Goal: Transaction & Acquisition: Purchase product/service

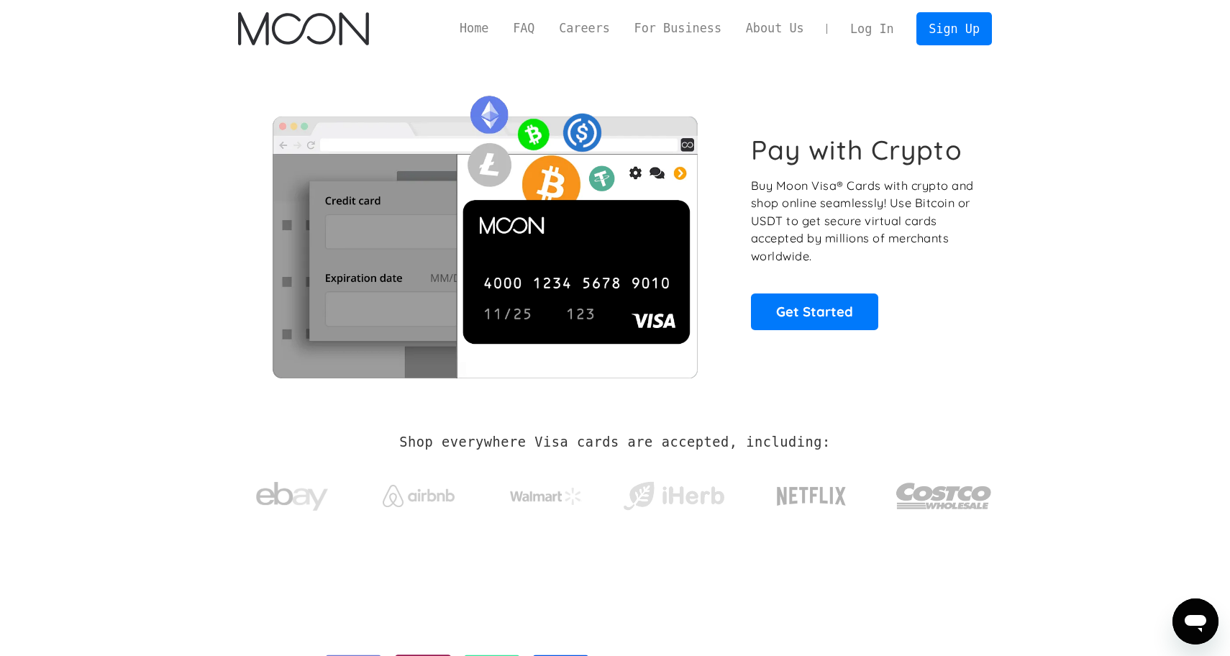
click at [886, 28] on link "Log In" at bounding box center [872, 29] width 68 height 32
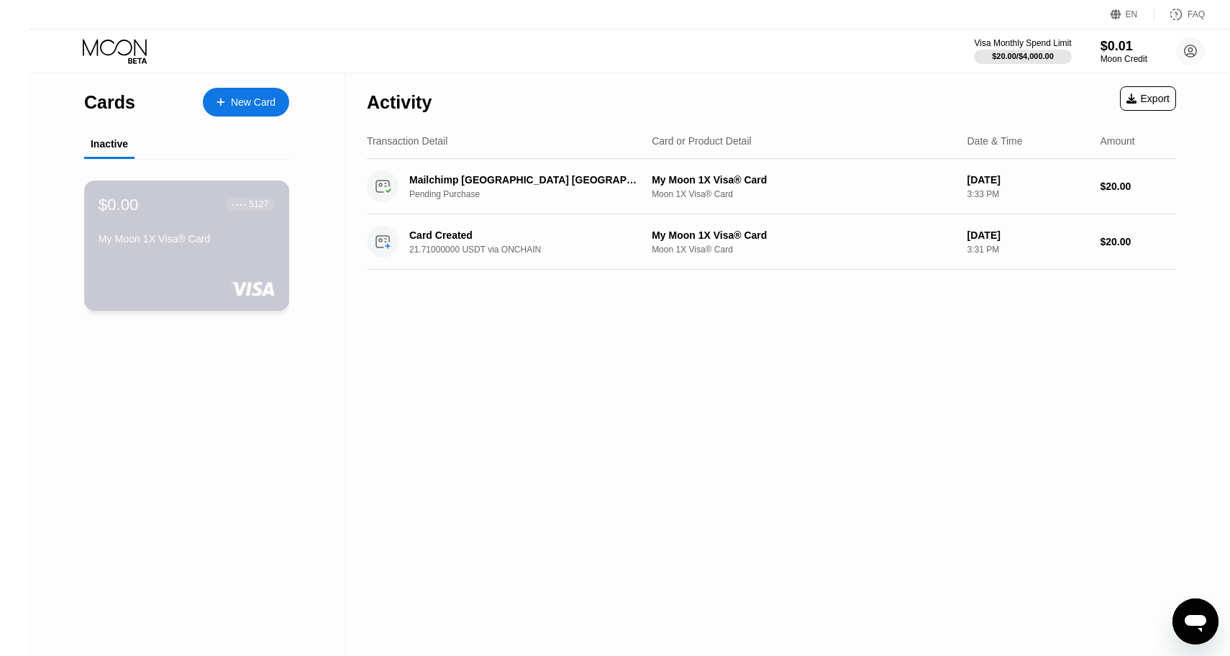
click at [249, 209] on div "5127" at bounding box center [258, 204] width 19 height 10
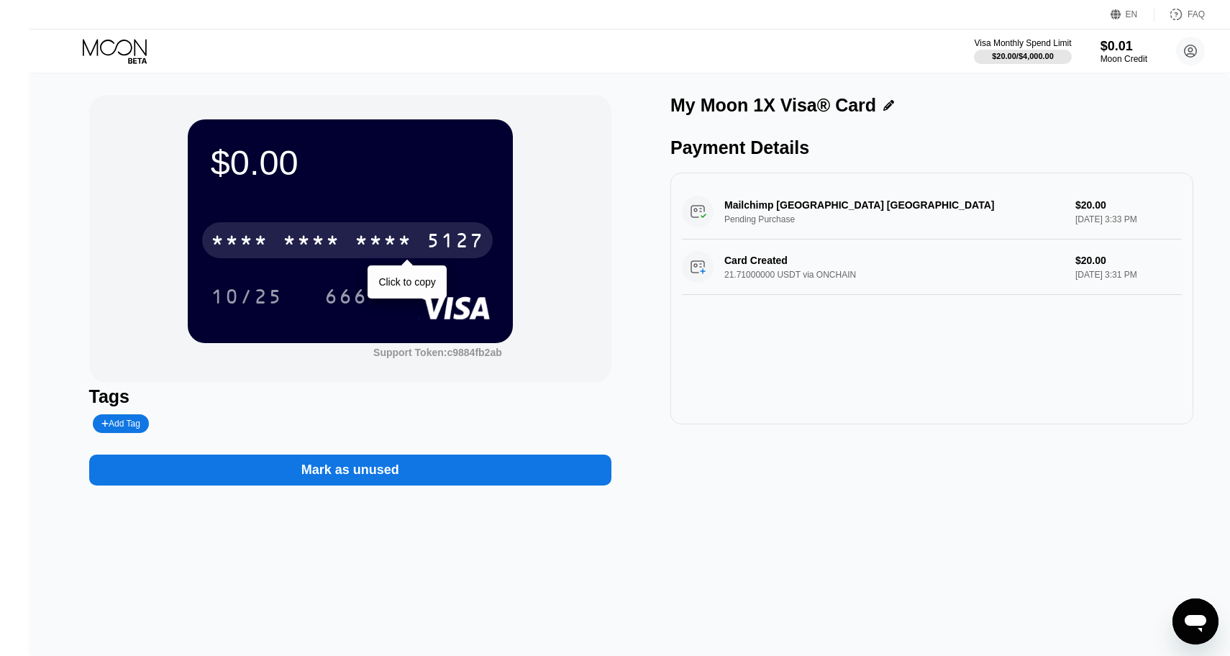
click at [445, 238] on div "5127" at bounding box center [456, 242] width 58 height 23
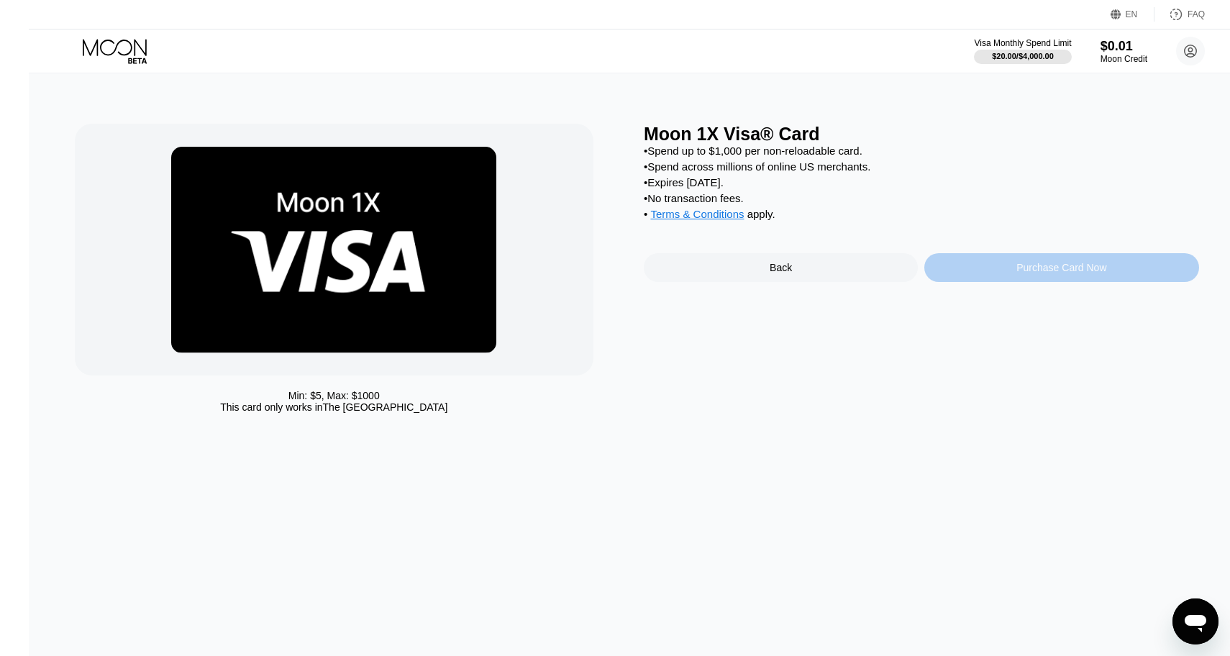
click at [988, 263] on div "Purchase Card Now" at bounding box center [1062, 267] width 274 height 29
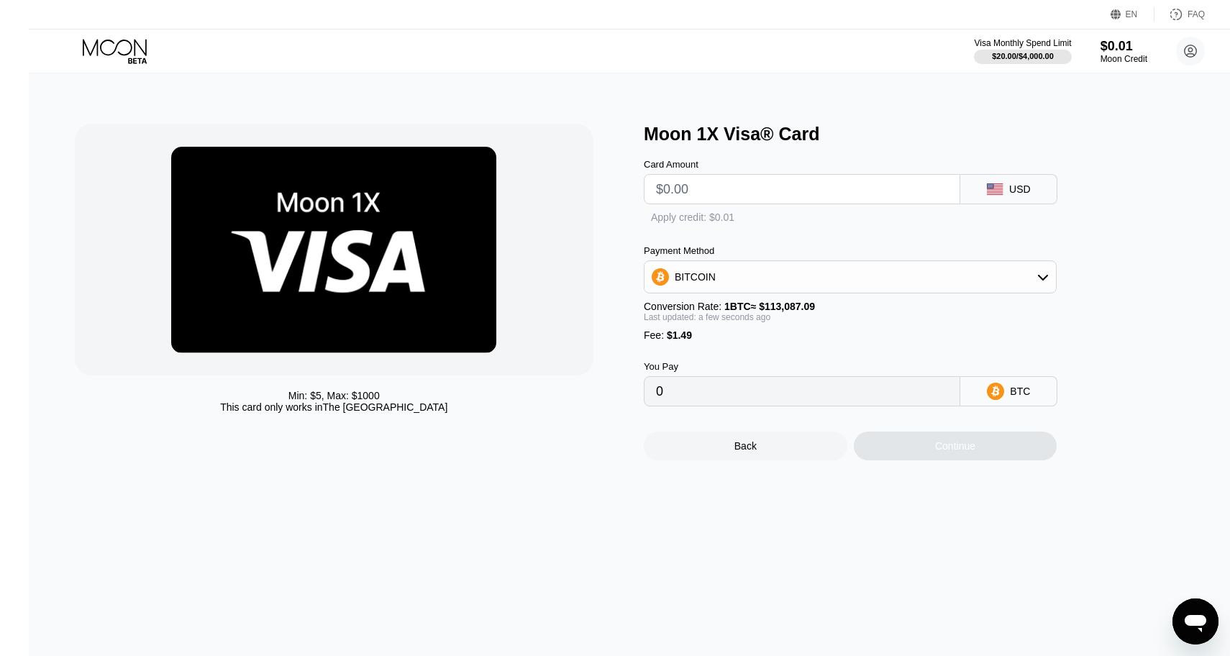
click at [786, 197] on input "text" at bounding box center [802, 189] width 292 height 29
type input "$3"
type input "0.00003971"
type input "$30"
type input "0.00027846"
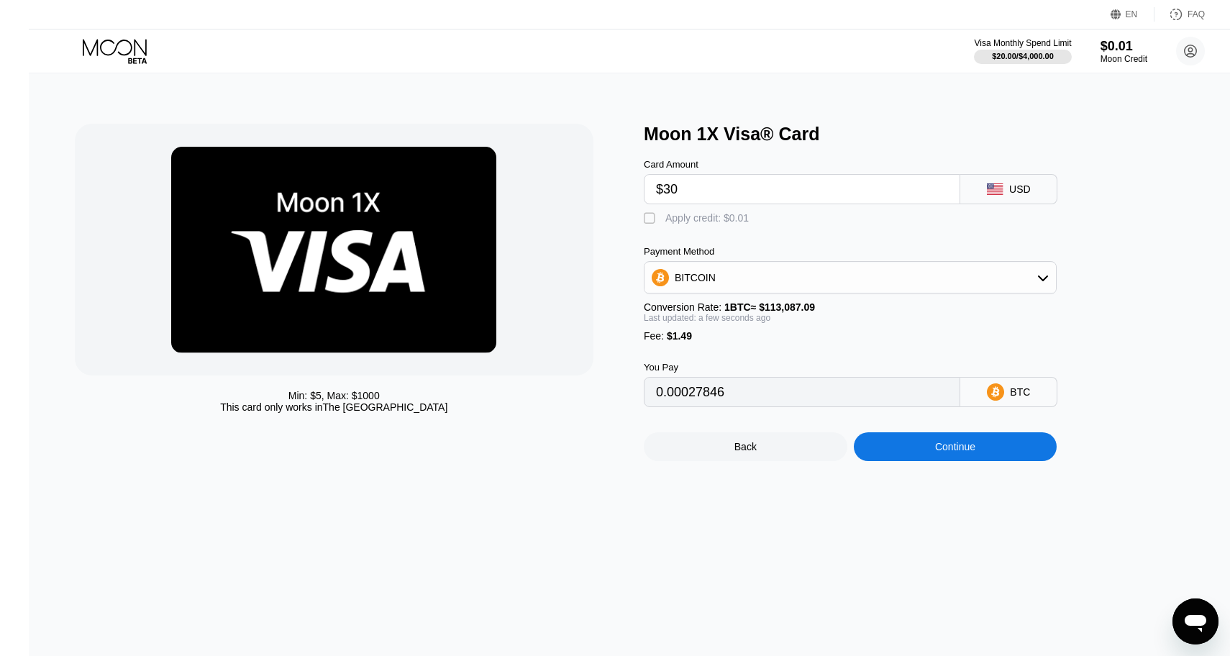
type input "$30"
click at [816, 283] on div "BITCOIN" at bounding box center [851, 277] width 412 height 29
click at [757, 346] on div "USDT on TRON" at bounding box center [859, 349] width 373 height 12
type input "31.81"
click at [873, 455] on div "Continue" at bounding box center [956, 446] width 204 height 29
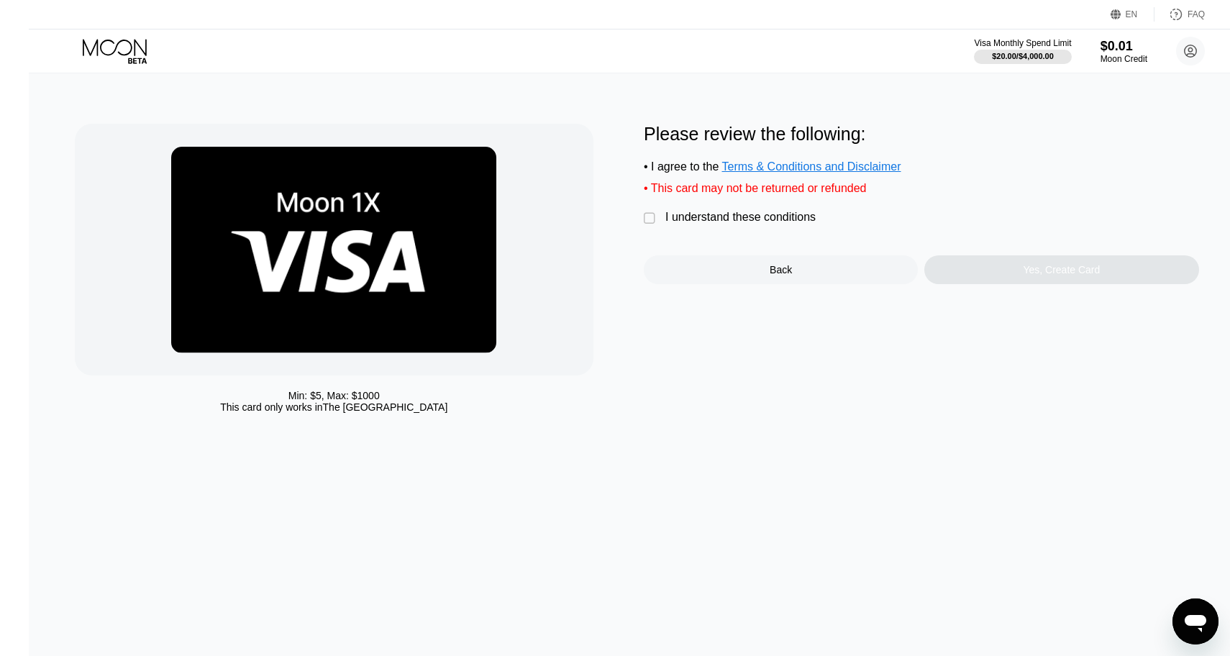
click at [644, 222] on div "" at bounding box center [651, 219] width 14 height 14
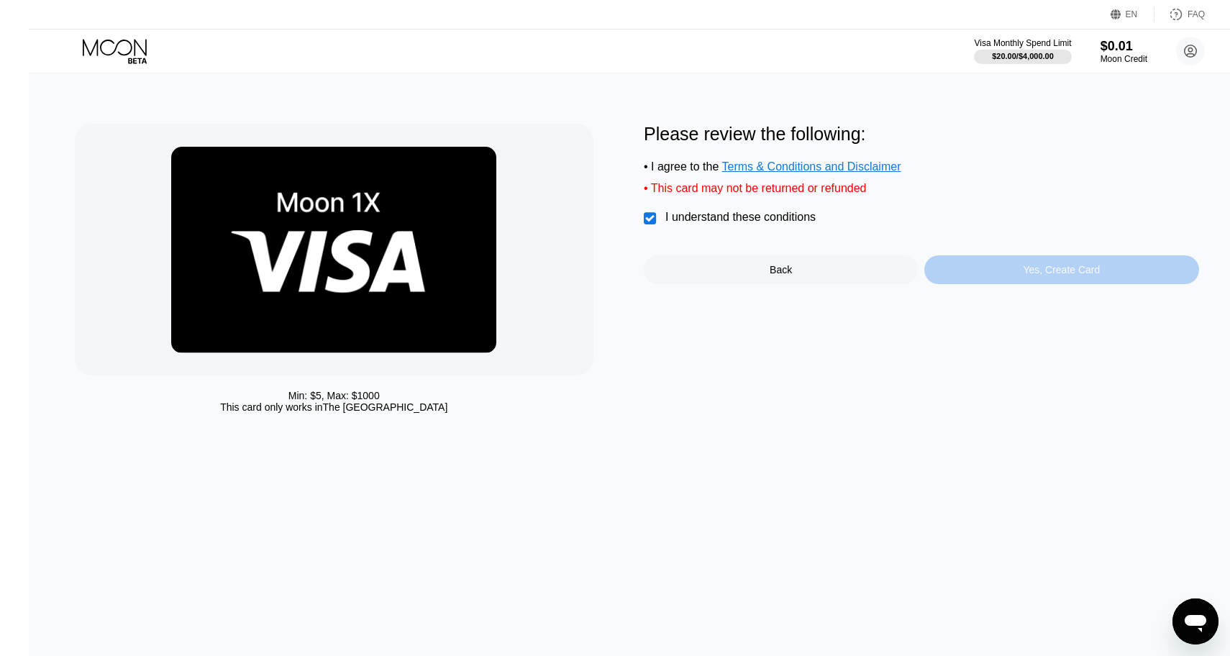
click at [1001, 272] on div "Yes, Create Card" at bounding box center [1062, 269] width 274 height 29
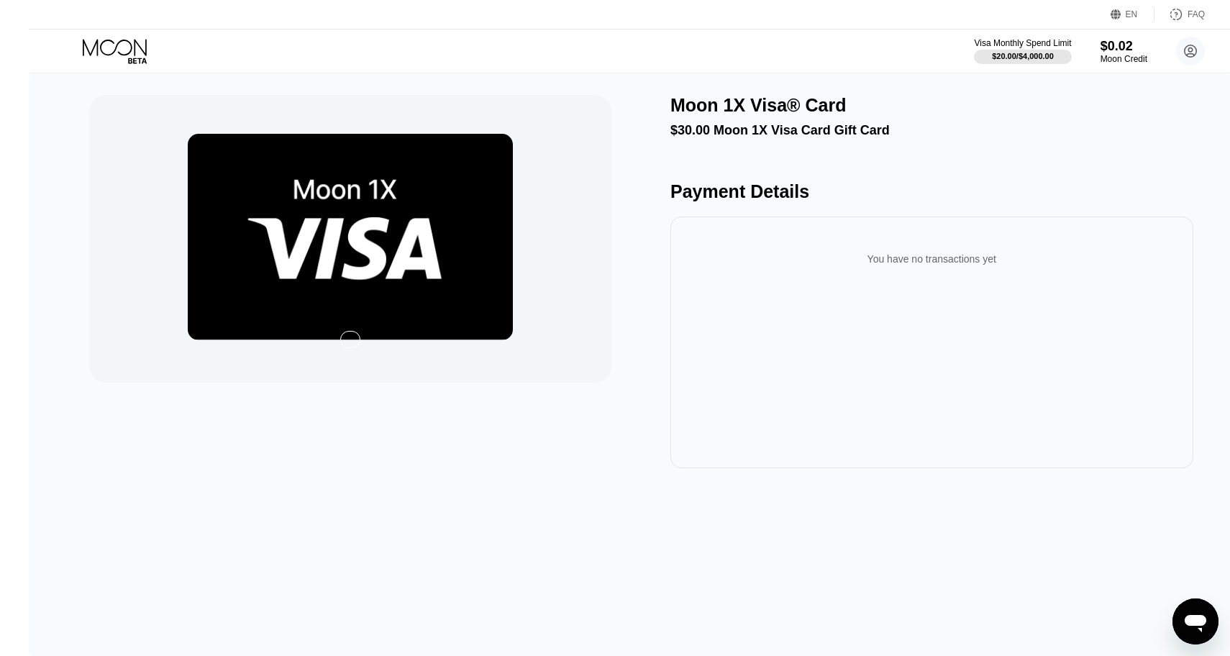
click at [374, 271] on img at bounding box center [350, 237] width 325 height 206
click at [340, 340] on div at bounding box center [350, 339] width 20 height 17
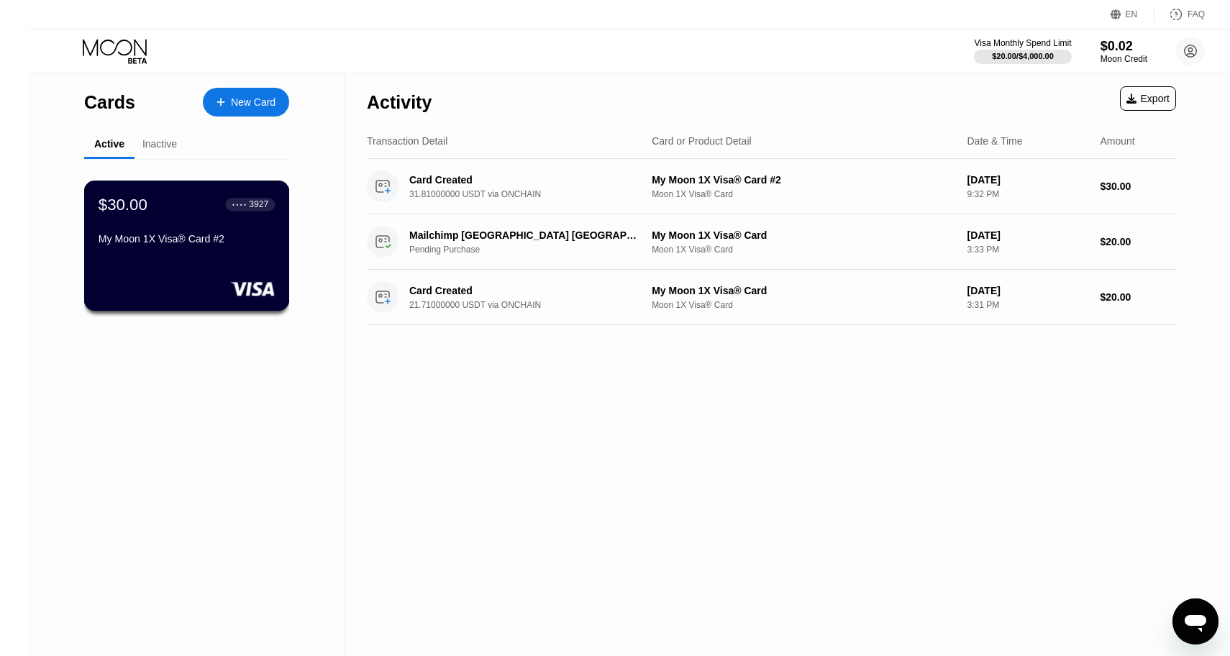
click at [161, 243] on div "My Moon 1X Visa® Card #2" at bounding box center [187, 239] width 176 height 12
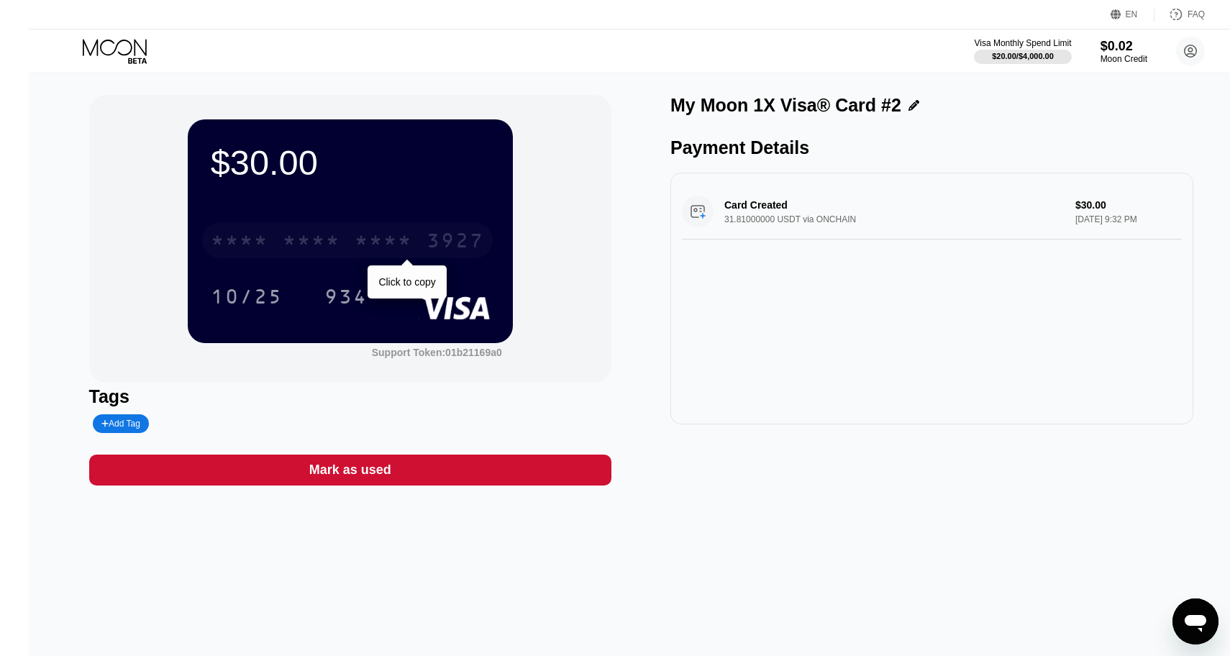
click at [445, 246] on div "3927" at bounding box center [456, 242] width 58 height 23
